Goal: Check status

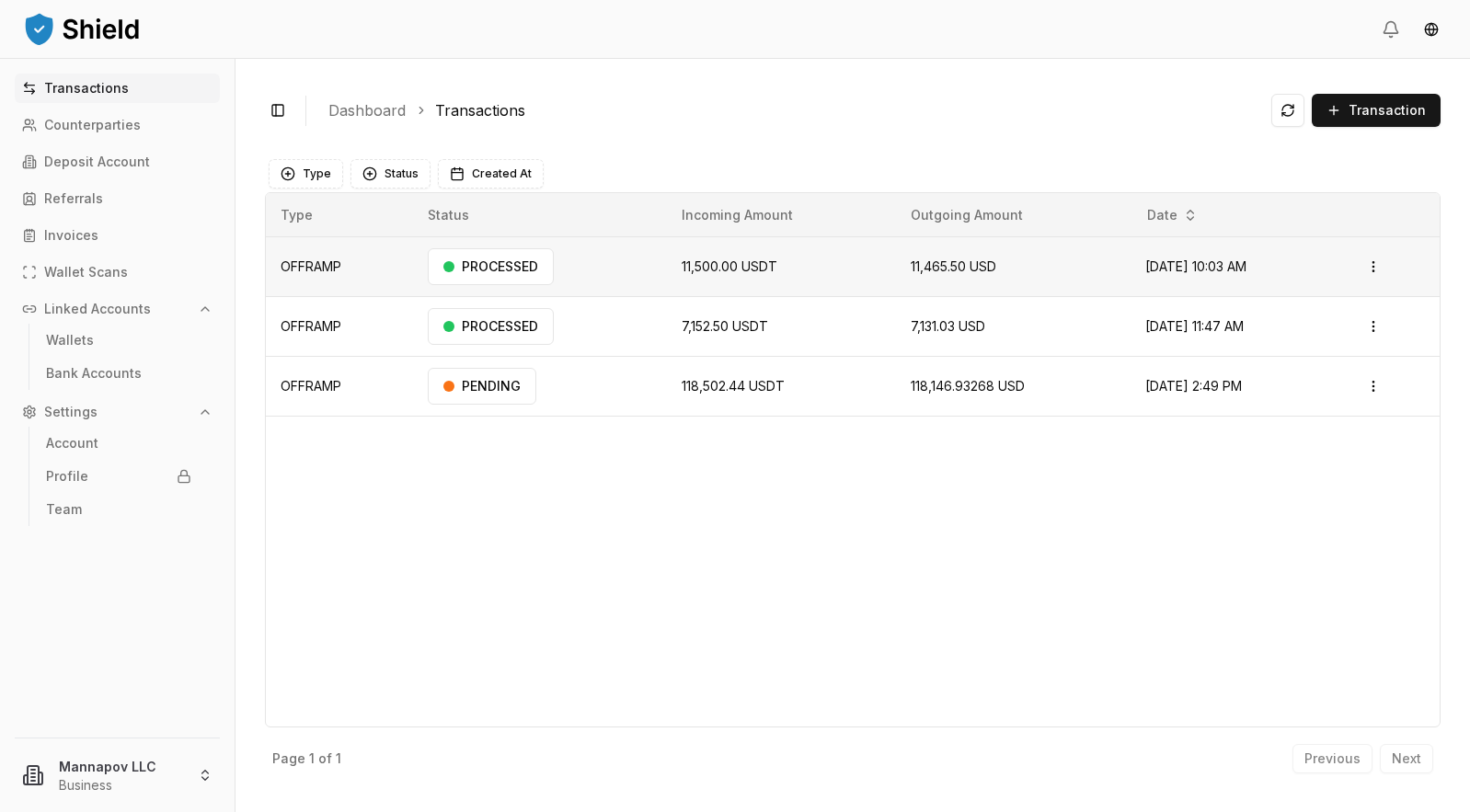
click at [343, 273] on td "OFFRAMP" at bounding box center [340, 267] width 147 height 60
click at [511, 261] on div "PROCESSED" at bounding box center [491, 266] width 126 height 37
click at [504, 260] on div "PROCESSED" at bounding box center [491, 266] width 126 height 37
click at [1382, 269] on html "Transactions Counterparties Deposit Account Referrals Invoices Wallet Scans Lin…" at bounding box center [735, 406] width 1470 height 812
click at [1327, 342] on p "View Details" at bounding box center [1322, 339] width 69 height 11
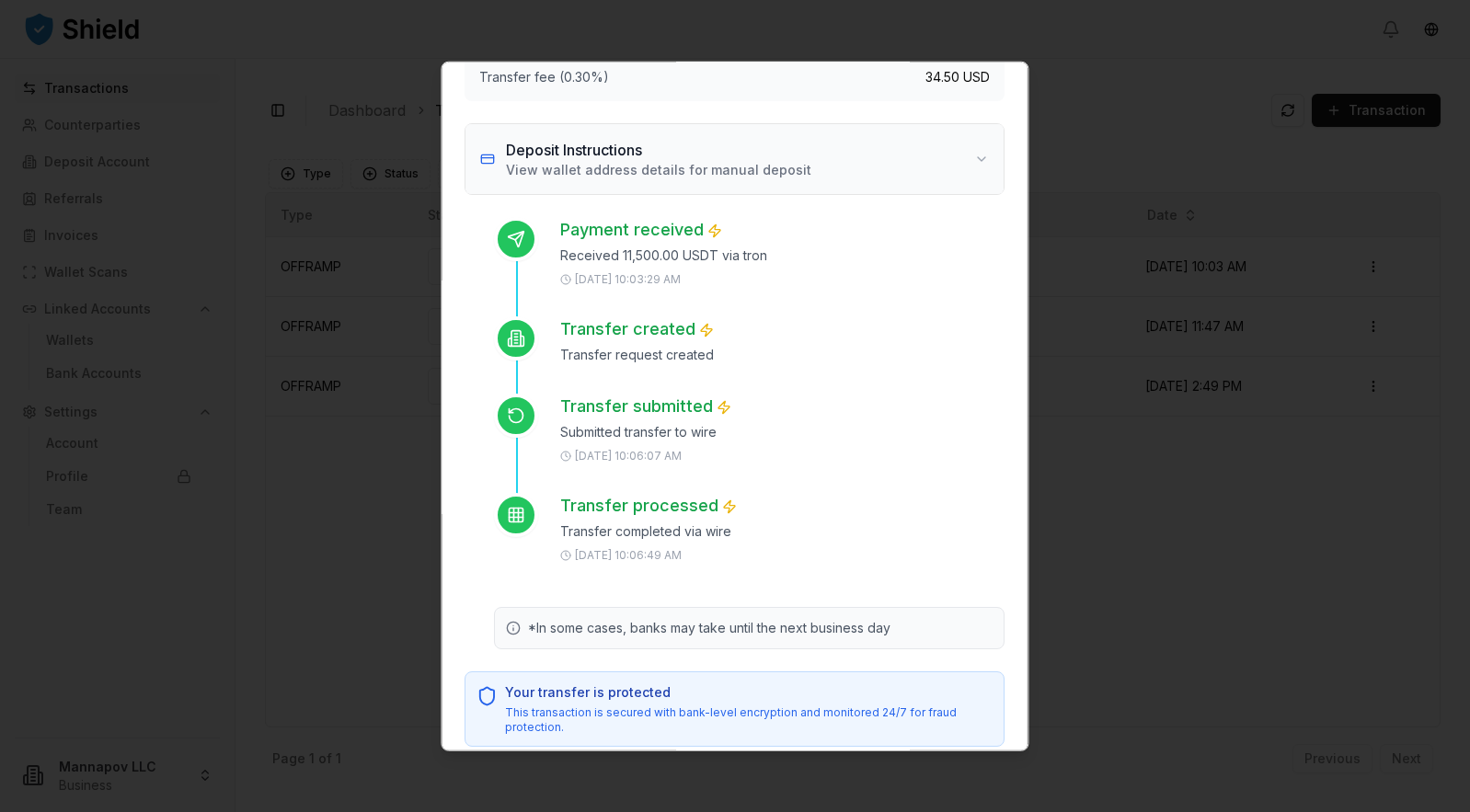
scroll to position [268, 0]
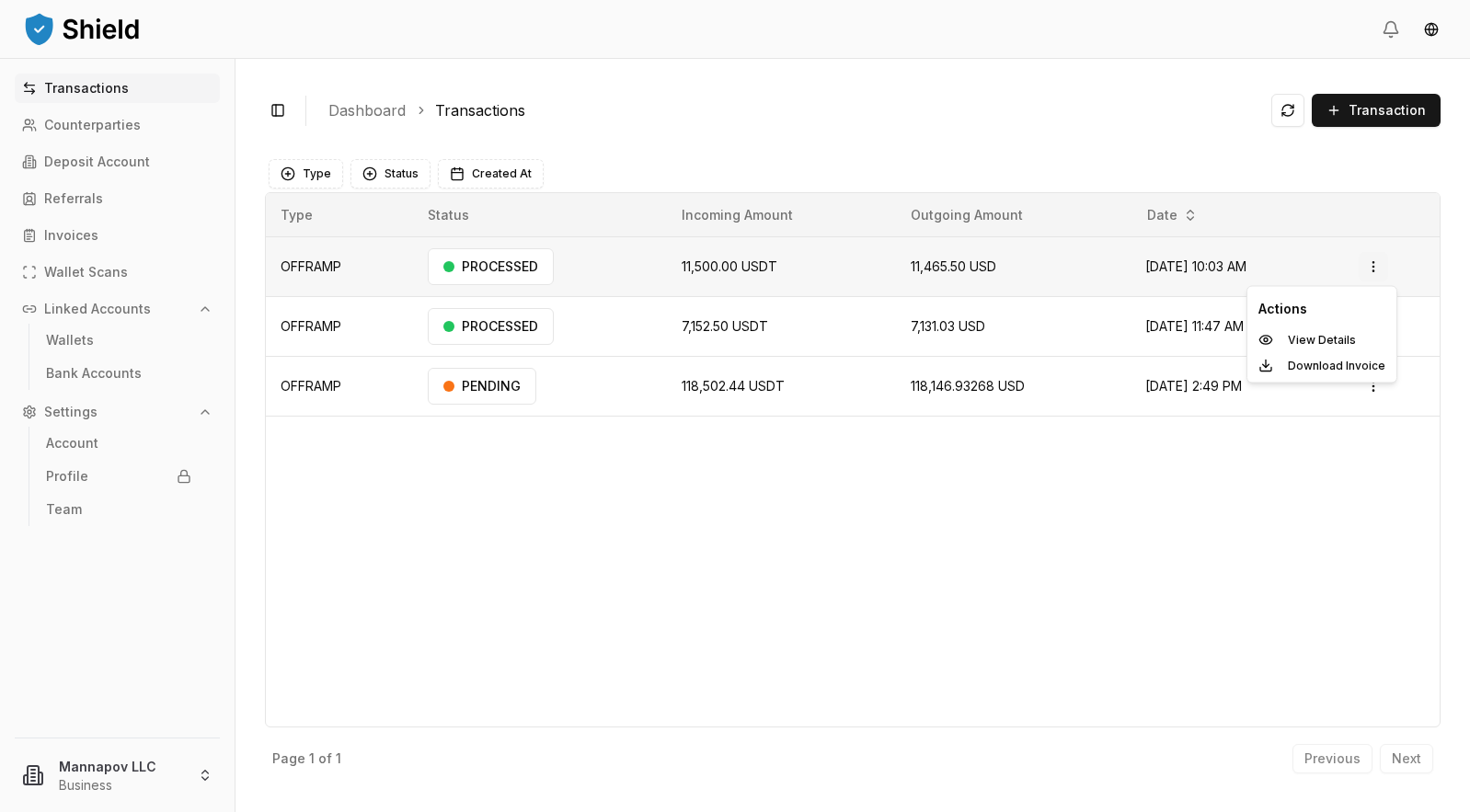
click at [1384, 270] on html "Transactions Counterparties Deposit Account Referrals Invoices Wallet Scans Lin…" at bounding box center [735, 406] width 1470 height 812
click at [1043, 95] on html "Transactions Counterparties Deposit Account Referrals Invoices Wallet Scans Lin…" at bounding box center [735, 406] width 1470 height 812
click at [1043, 95] on div "Toggle Sidebar Dashboard Transactions Transaction" at bounding box center [853, 110] width 1176 height 45
click at [586, 266] on td "PROCESSED" at bounding box center [540, 267] width 254 height 60
click at [344, 266] on td "OFFRAMP" at bounding box center [340, 267] width 147 height 60
